Goal: Download file/media

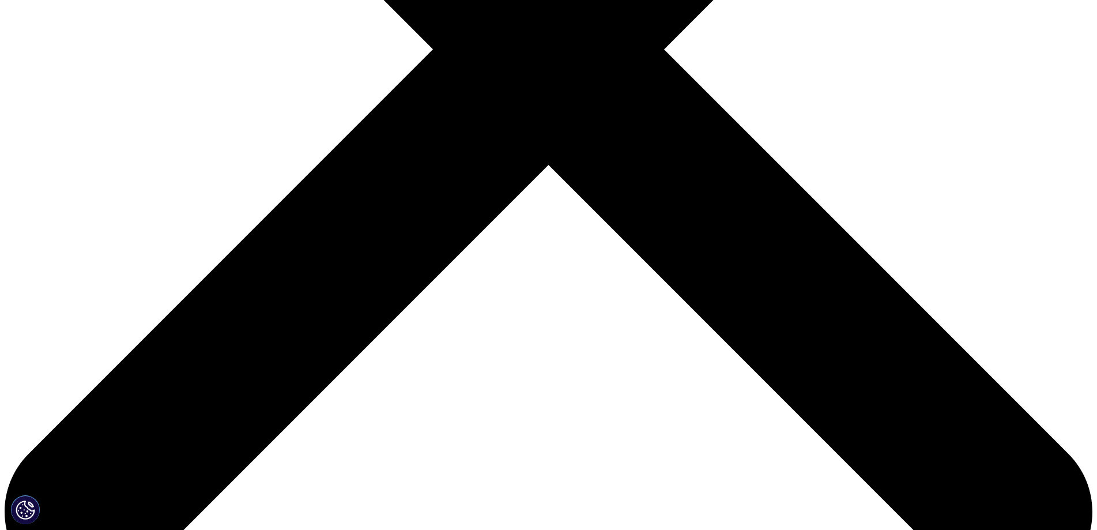
scroll to position [519, 0]
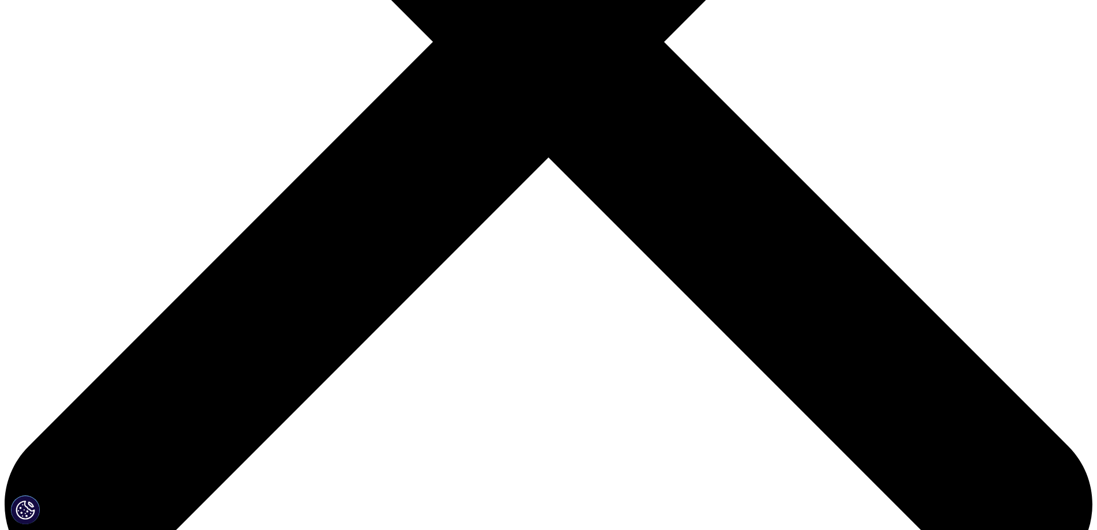
type input "[PERSON_NAME]"
type input "Lapunzina"
type input "[EMAIL_ADDRESS][DOMAIN_NAME]"
select select "[GEOGRAPHIC_DATA]"
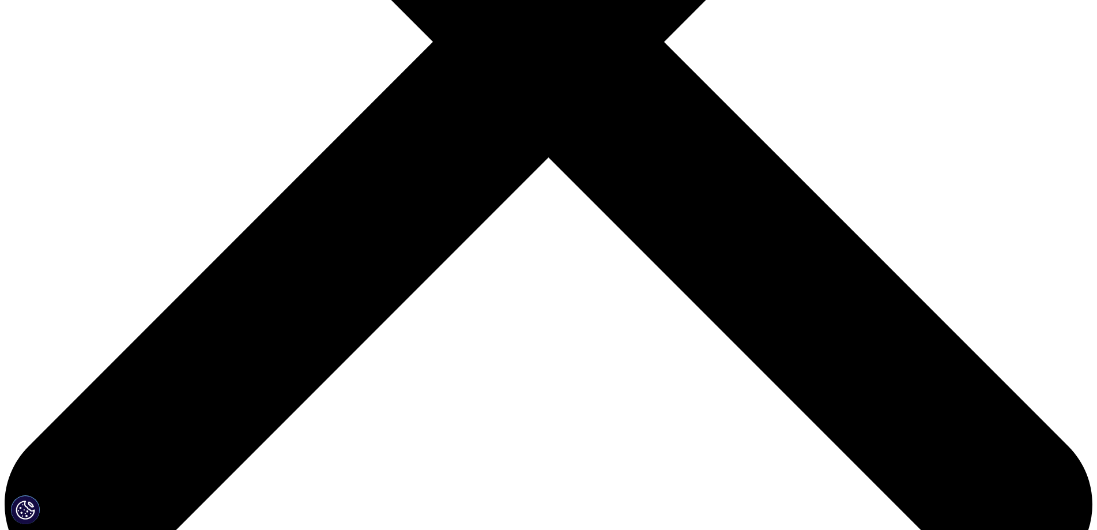
type input "Researcher"
type input "INGEMM"
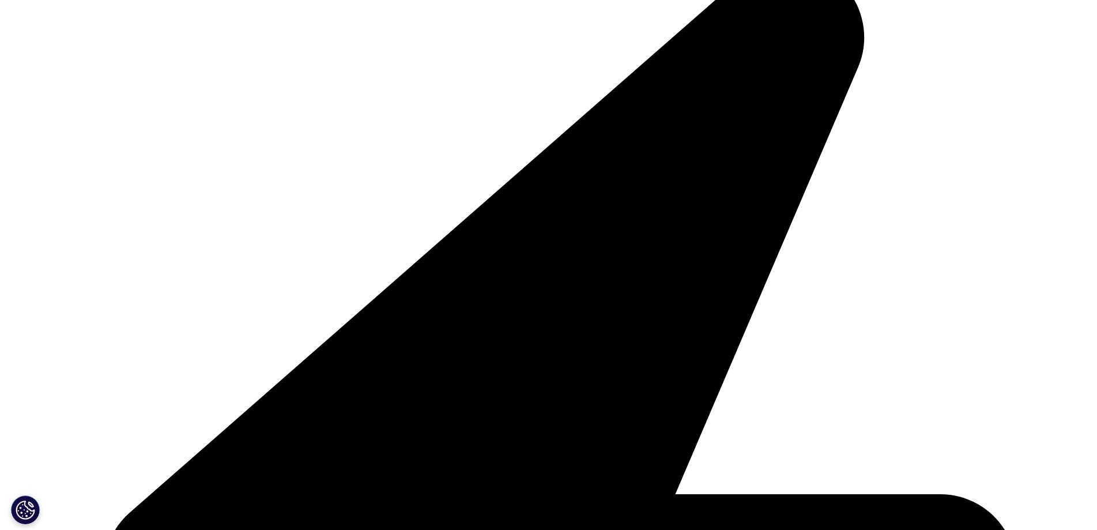
scroll to position [692, 0]
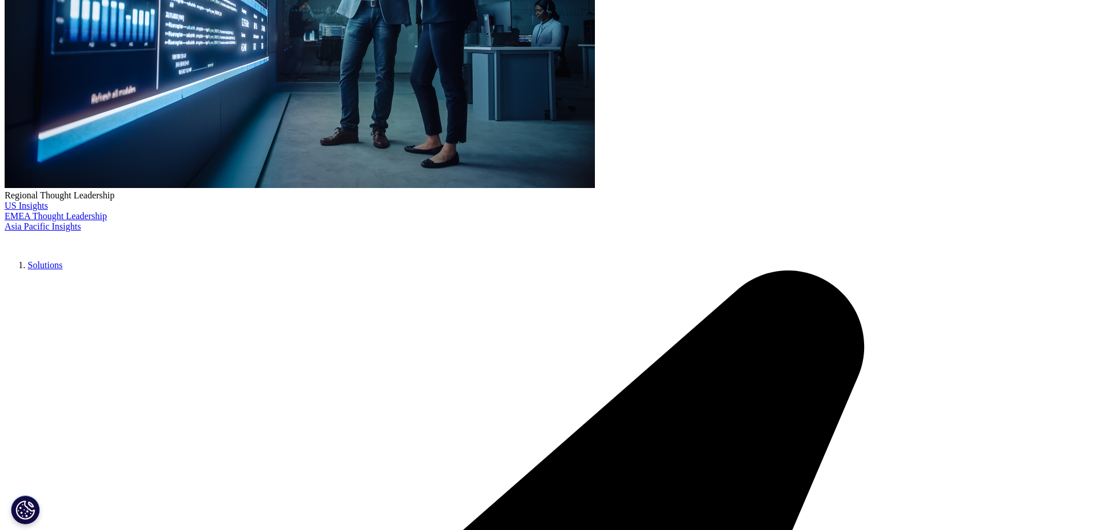
scroll to position [372, 0]
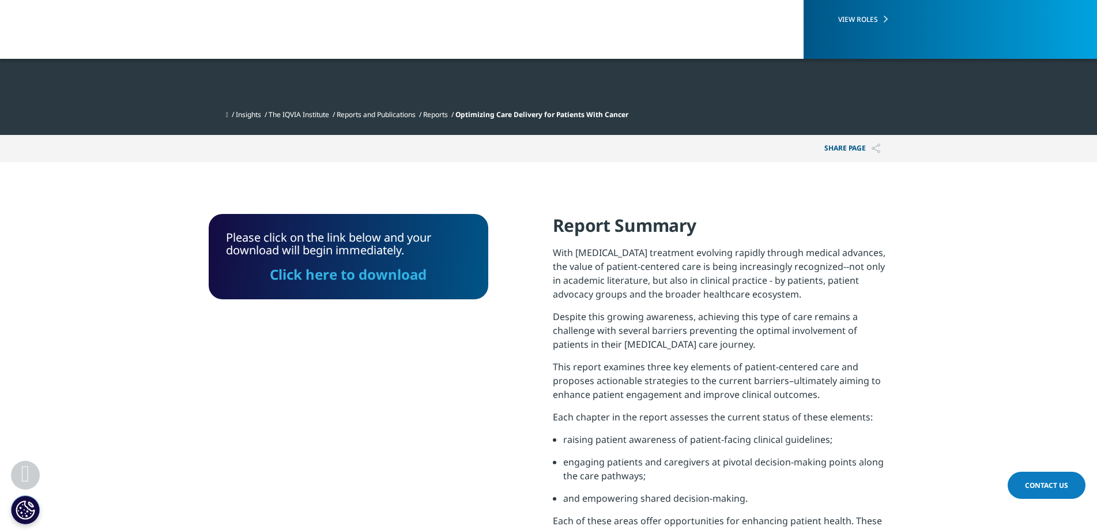
click at [374, 279] on link "Click here to download" at bounding box center [348, 274] width 157 height 19
